Goal: Communication & Community: Answer question/provide support

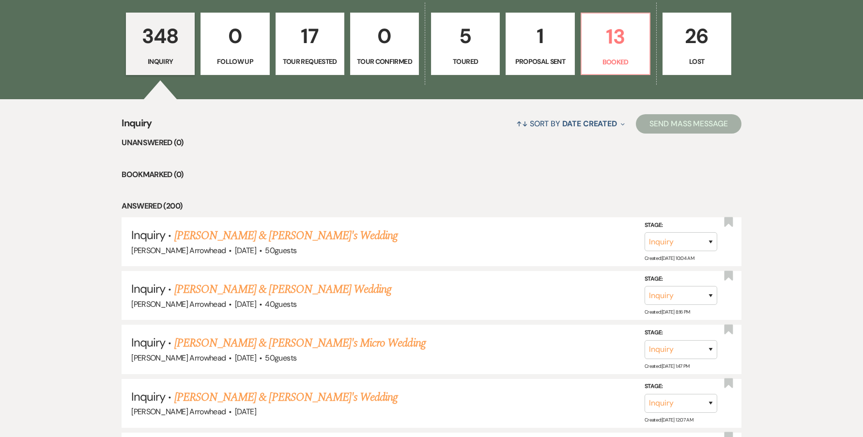
drag, startPoint x: 245, startPoint y: 345, endPoint x: 244, endPoint y: 350, distance: 4.9
click at [245, 345] on link "[PERSON_NAME] & [PERSON_NAME]'s Micro Wedding" at bounding box center [299, 343] width 251 height 17
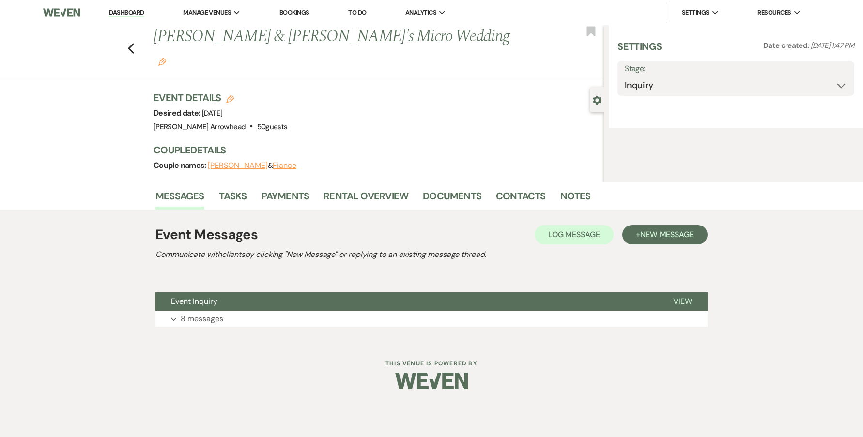
select select "5"
select select "16"
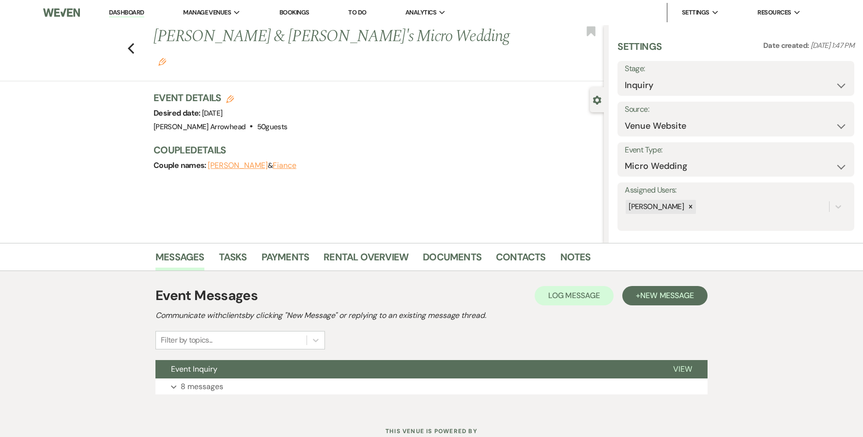
scroll to position [34, 0]
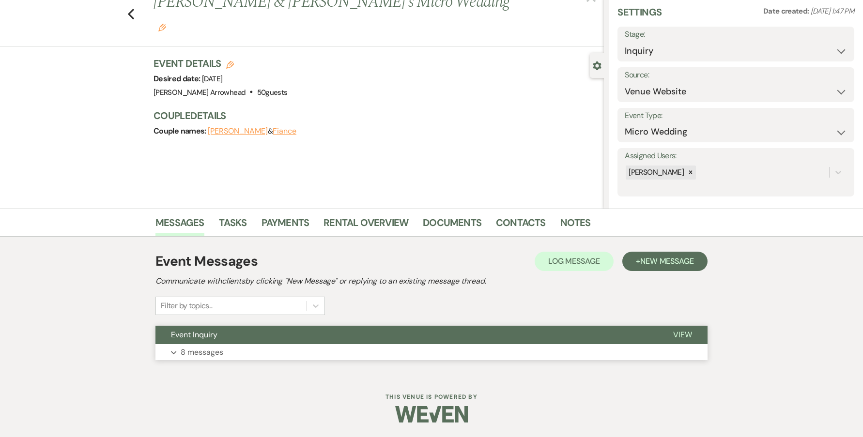
click at [215, 353] on p "8 messages" at bounding box center [202, 352] width 43 height 13
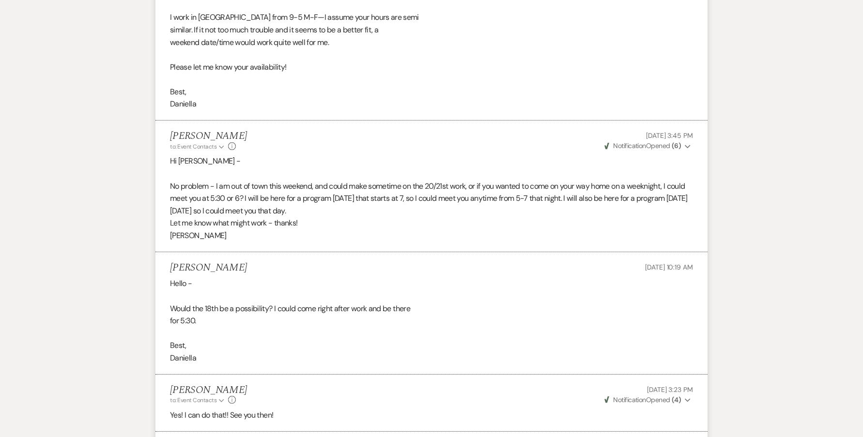
scroll to position [1295, 0]
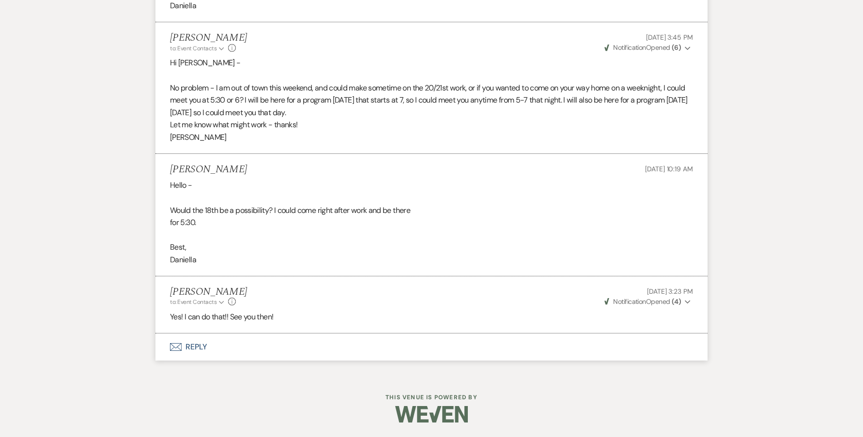
click at [204, 347] on button "Envelope Reply" at bounding box center [431, 347] width 552 height 27
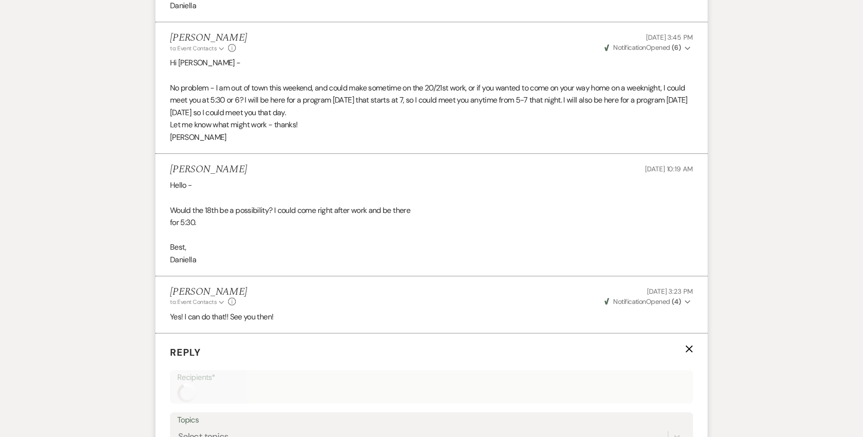
scroll to position [1480, 0]
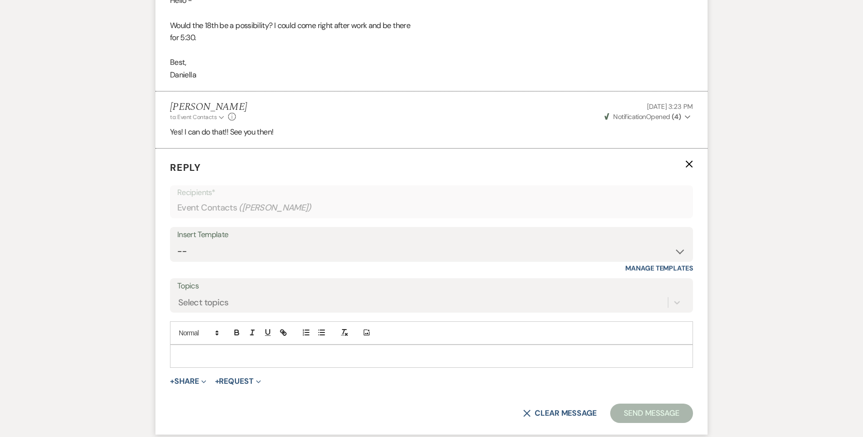
click at [203, 350] on div at bounding box center [432, 356] width 522 height 22
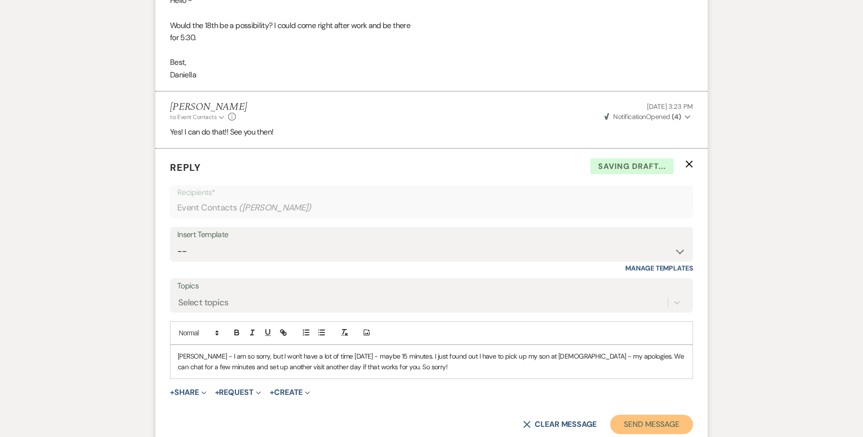
click at [637, 428] on button "Send Message" at bounding box center [651, 424] width 83 height 19
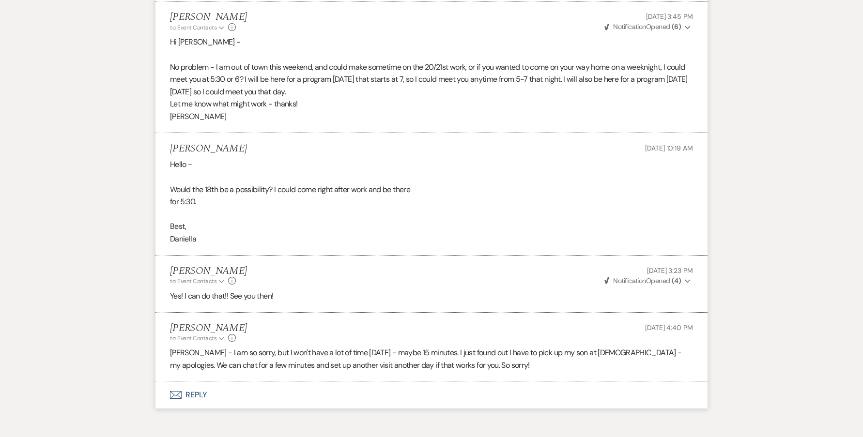
scroll to position [1268, 0]
